Goal: Information Seeking & Learning: Learn about a topic

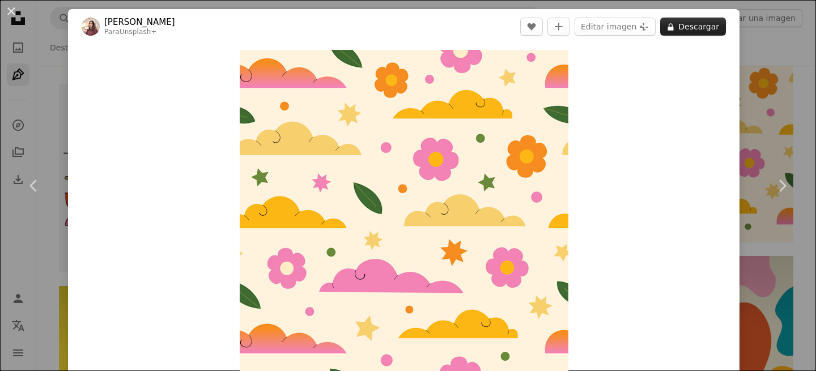
scroll to position [4139, 0]
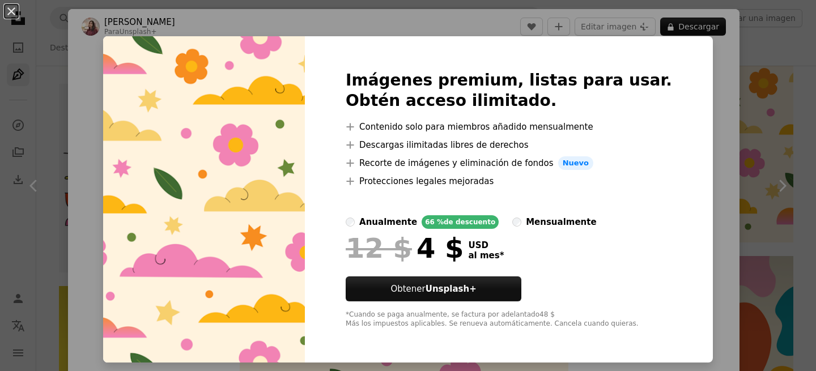
click at [734, 204] on div "An X shape Imágenes premium, listas para usar. Obtén acceso ilimitado. A plus s…" at bounding box center [408, 185] width 816 height 371
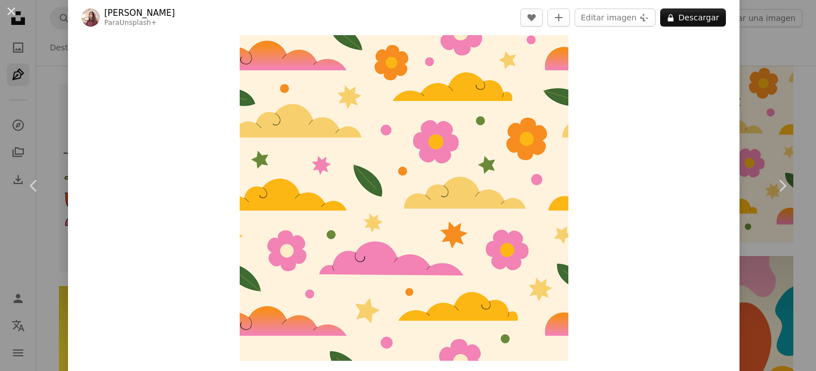
scroll to position [8, 0]
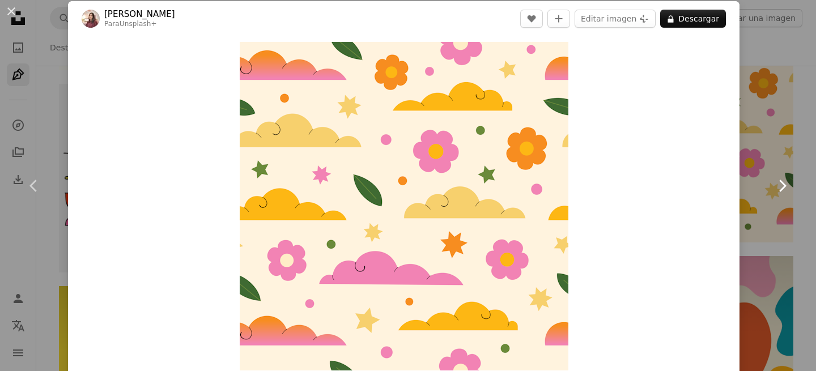
click at [760, 156] on link "Chevron right" at bounding box center [782, 186] width 68 height 109
click at [11, 16] on button "An X shape" at bounding box center [12, 12] width 14 height 14
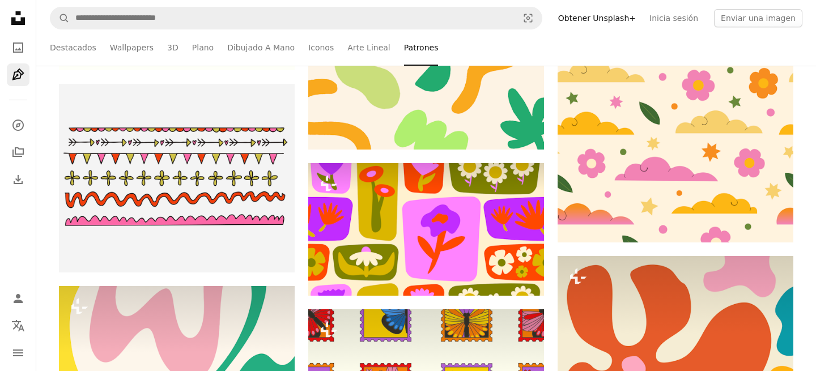
click at [11, 10] on icon "Unsplash logo Página de inicio de Unsplash" at bounding box center [18, 18] width 23 height 23
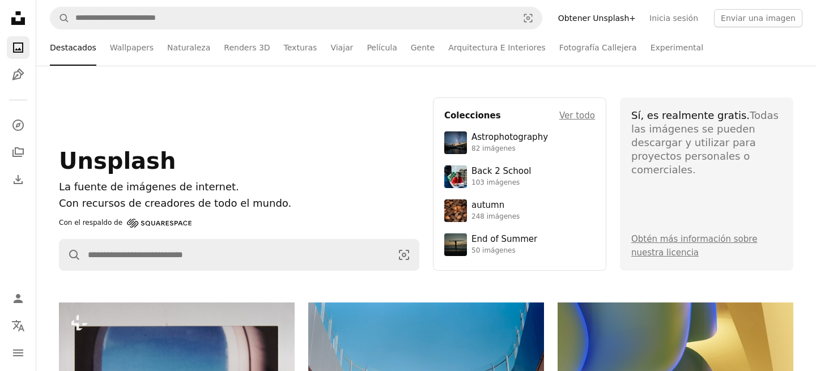
click at [102, 43] on ul "Destacados Wallpapers Naturaleza Renders 3D Texturas Viajar Película Gente Arqu…" at bounding box center [426, 47] width 753 height 36
click at [112, 46] on link "Wallpapers" at bounding box center [132, 47] width 44 height 36
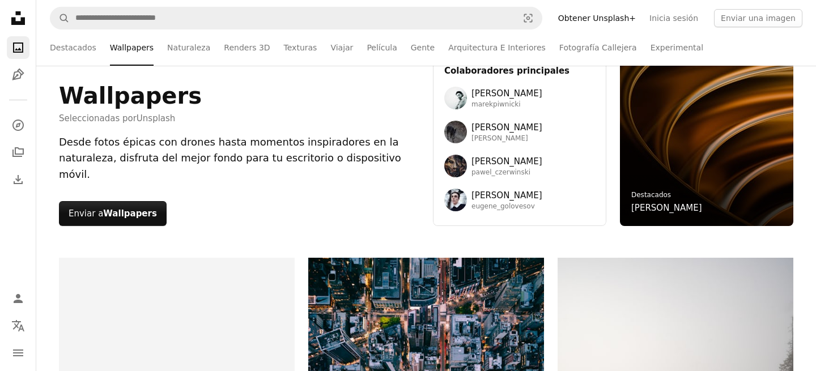
scroll to position [42, 0]
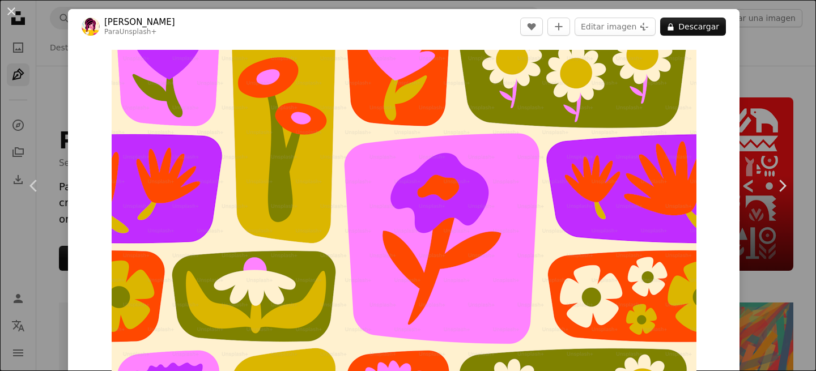
click at [8, 14] on button "An X shape" at bounding box center [12, 12] width 14 height 14
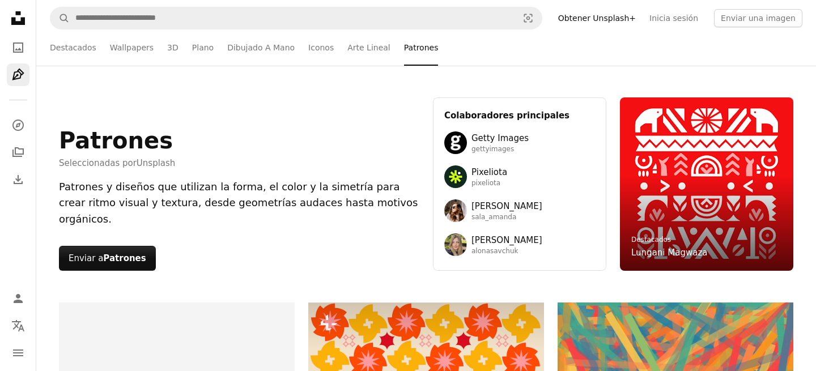
scroll to position [4139, 0]
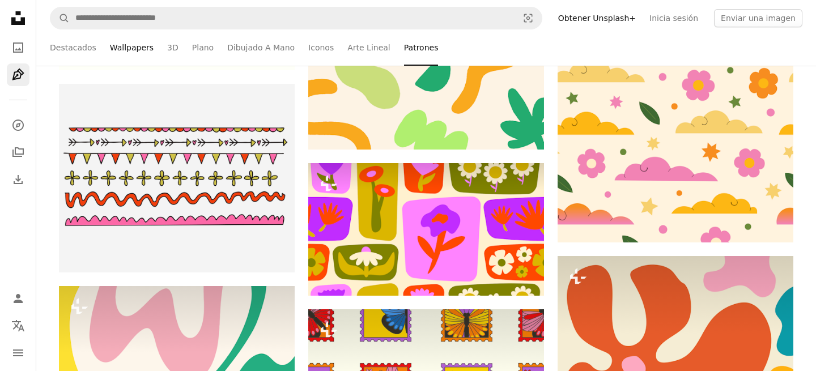
click at [122, 49] on link "Wallpapers" at bounding box center [132, 47] width 44 height 36
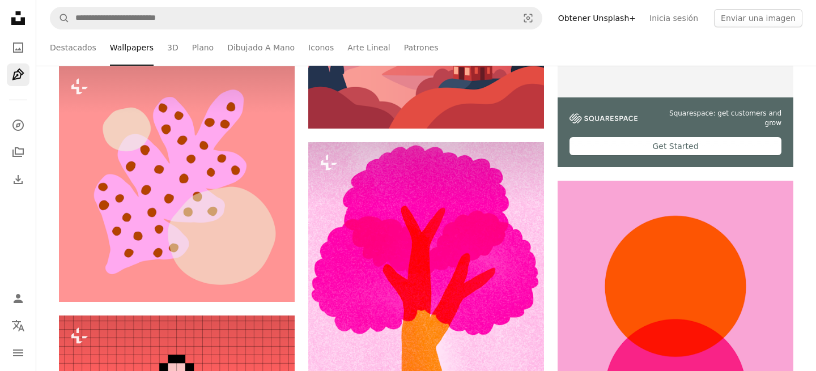
scroll to position [3681, 0]
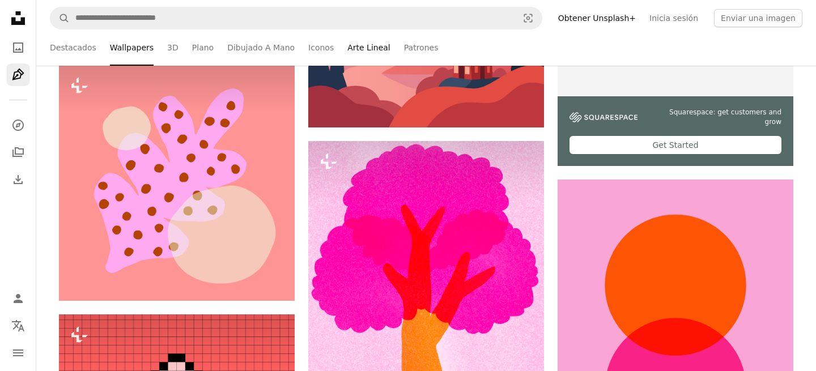
click at [363, 49] on link "Arte Lineal" at bounding box center [369, 47] width 43 height 36
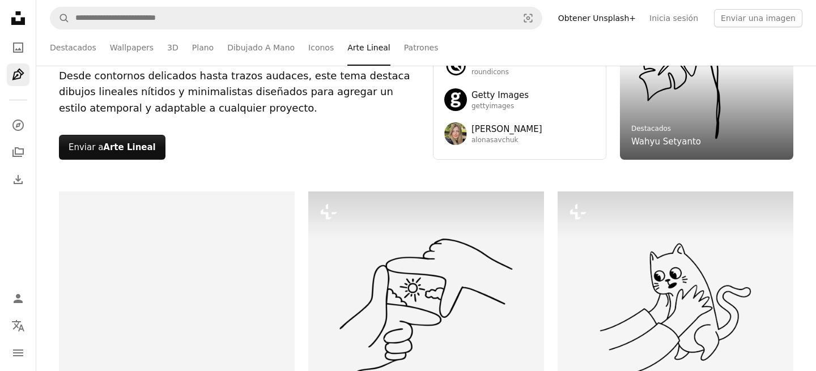
scroll to position [52, 0]
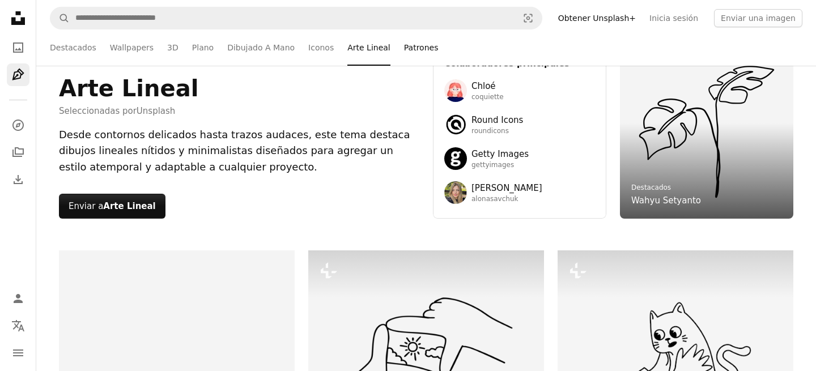
click at [413, 47] on link "Patrones" at bounding box center [421, 47] width 35 height 36
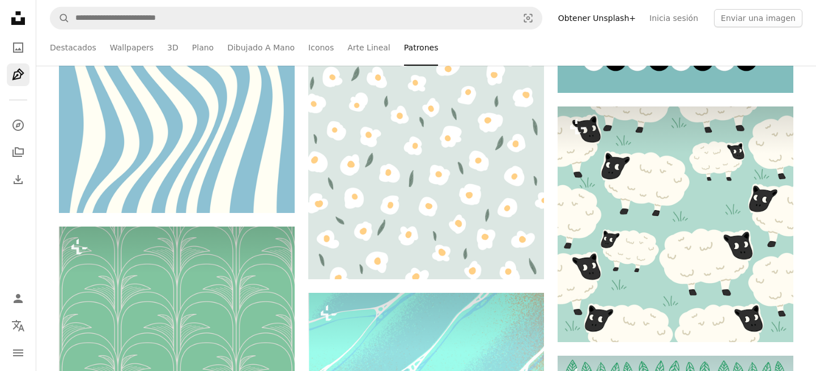
scroll to position [2860, 0]
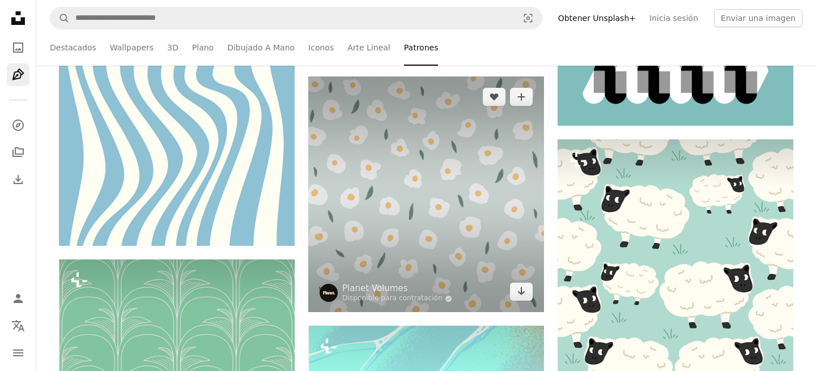
click at [373, 147] on img at bounding box center [426, 195] width 236 height 236
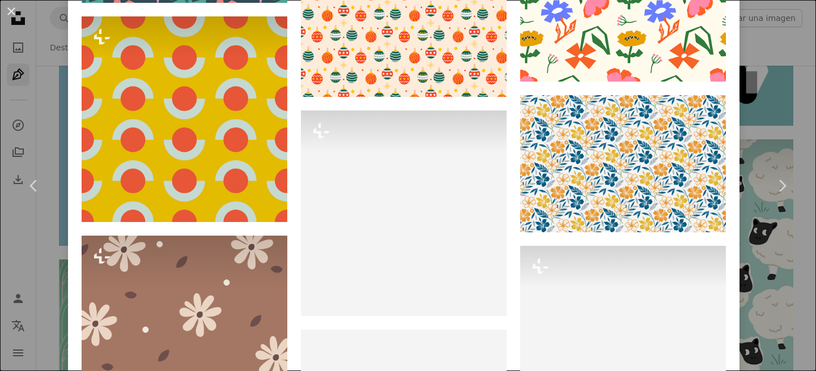
scroll to position [7334, 0]
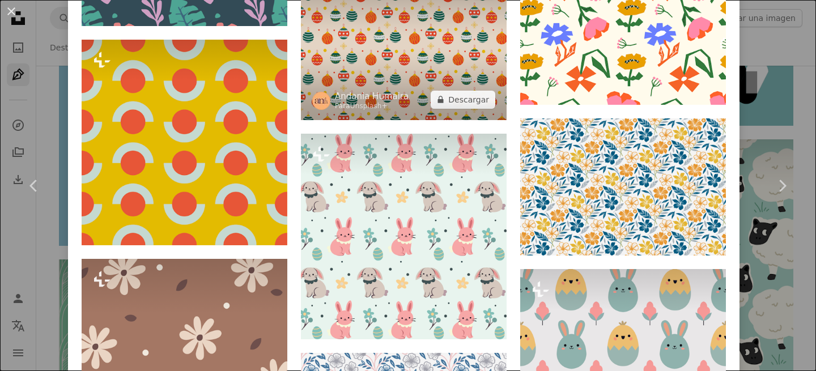
click at [404, 120] on img at bounding box center [404, 45] width 206 height 150
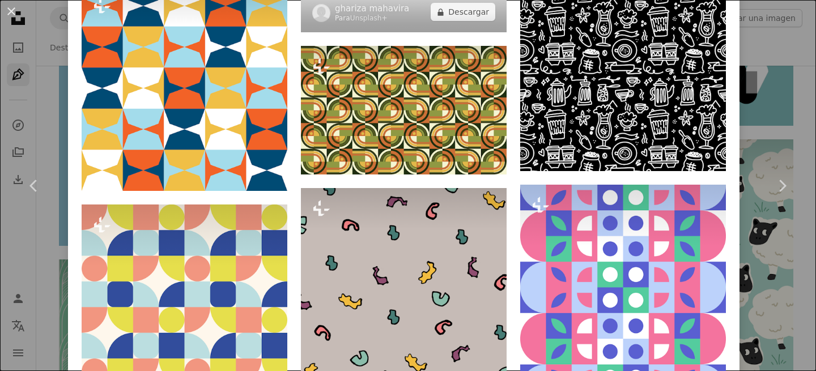
scroll to position [8892, 0]
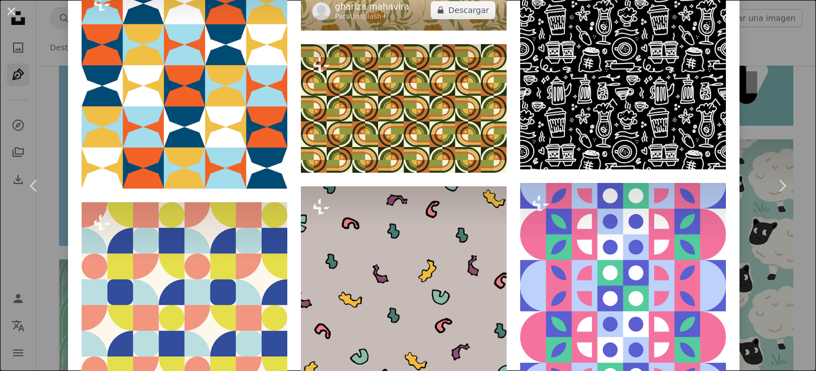
click at [396, 12] on link "ghariza mahavira" at bounding box center [372, 6] width 74 height 11
